Goal: Task Accomplishment & Management: Use online tool/utility

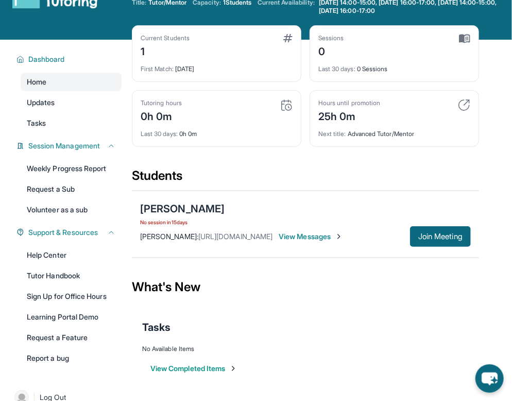
scroll to position [52, 0]
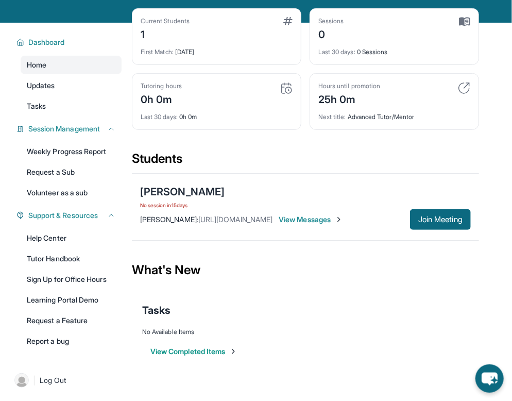
click at [343, 217] on span "View Messages" at bounding box center [311, 219] width 64 height 10
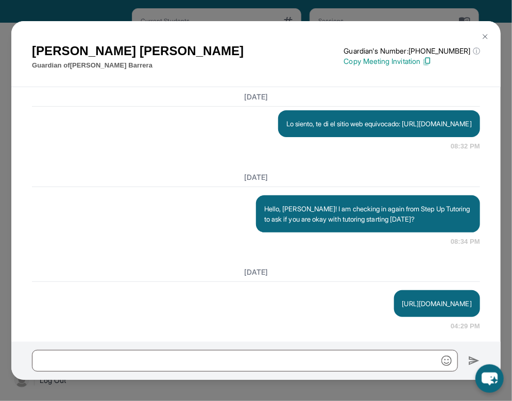
scroll to position [1486, 0]
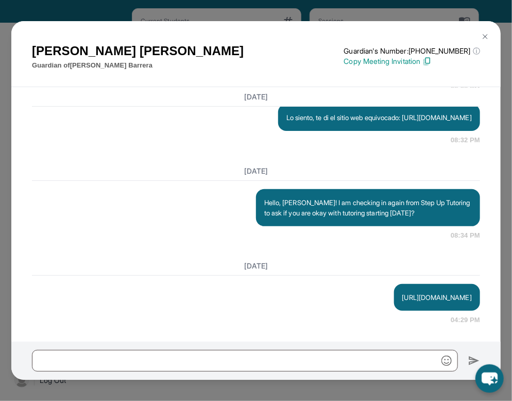
click at [395, 59] on img at bounding box center [426, 61] width 9 height 9
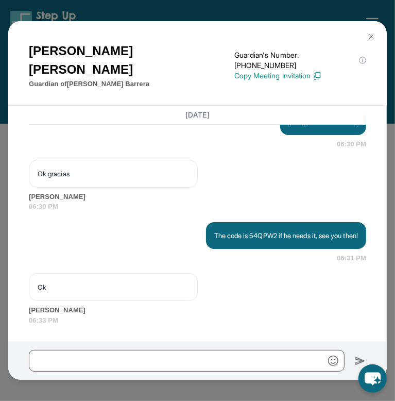
scroll to position [2066, 0]
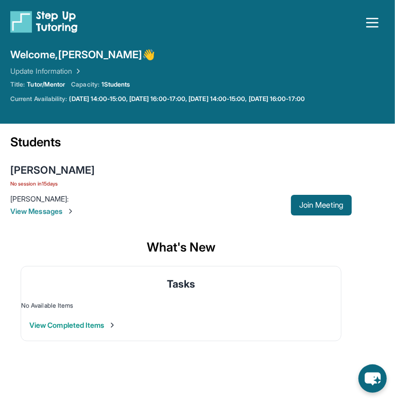
click at [107, 326] on button "View Completed Items" at bounding box center [72, 325] width 87 height 10
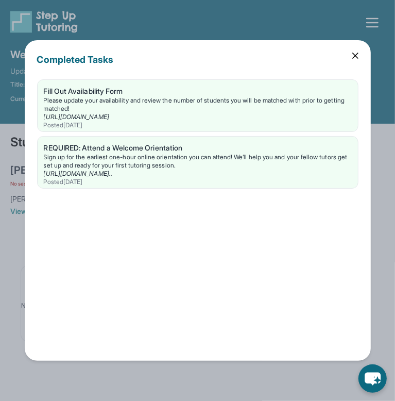
click at [355, 62] on div "Completed Tasks" at bounding box center [197, 66] width 321 height 27
click at [356, 56] on icon at bounding box center [355, 55] width 5 height 5
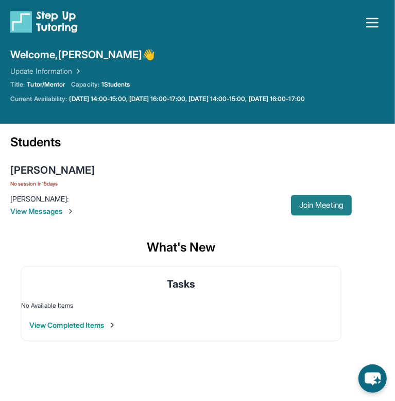
click at [303, 210] on button "Join Meeting" at bounding box center [321, 205] width 61 height 21
click at [185, 151] on div "Students" at bounding box center [181, 145] width 342 height 23
click at [152, 95] on span "[DATE] 14:00-15:00, [DATE] 16:00-17:00, [DATE] 14:00-15:00, [DATE] 16:00-17:00" at bounding box center [186, 99] width 235 height 8
